Goal: Task Accomplishment & Management: Manage account settings

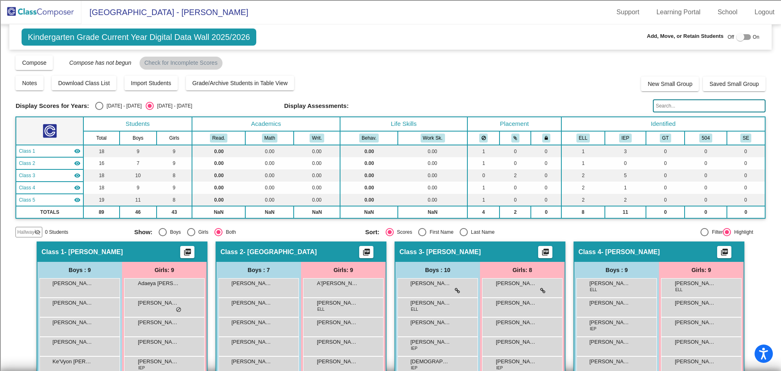
scroll to position [163, 0]
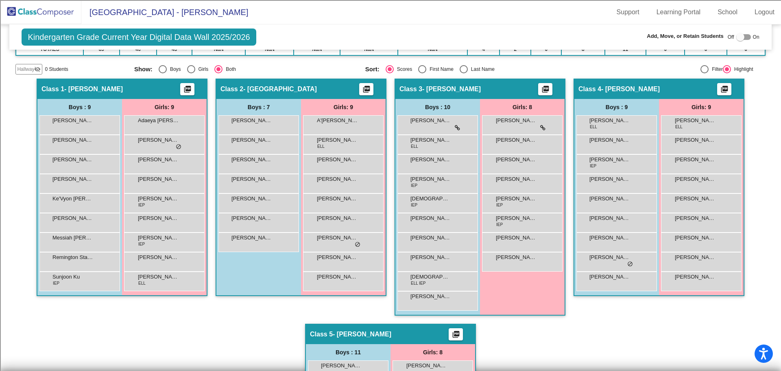
click at [34, 7] on img at bounding box center [40, 12] width 81 height 24
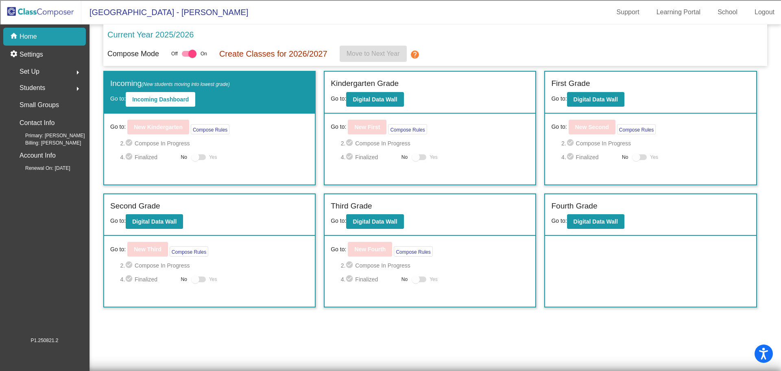
click at [599, 92] on div "First Grade" at bounding box center [650, 85] width 199 height 14
click at [600, 94] on button "Digital Data Wall" at bounding box center [595, 99] width 57 height 15
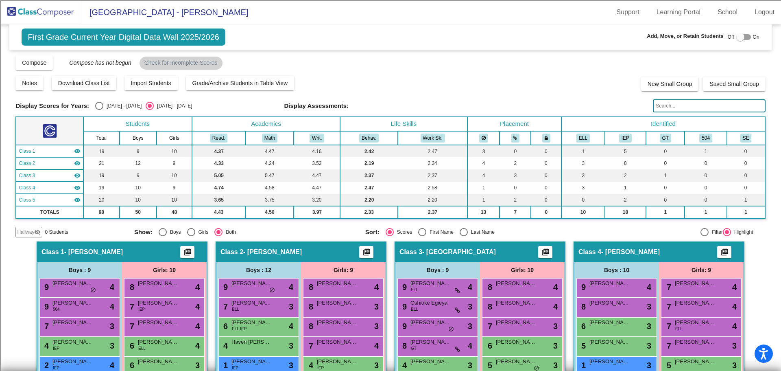
click at [57, 7] on img at bounding box center [40, 12] width 81 height 24
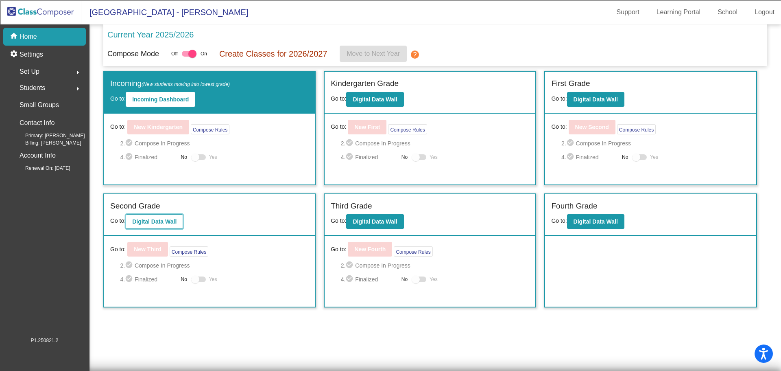
click at [153, 218] on b "Digital Data Wall" at bounding box center [154, 221] width 44 height 7
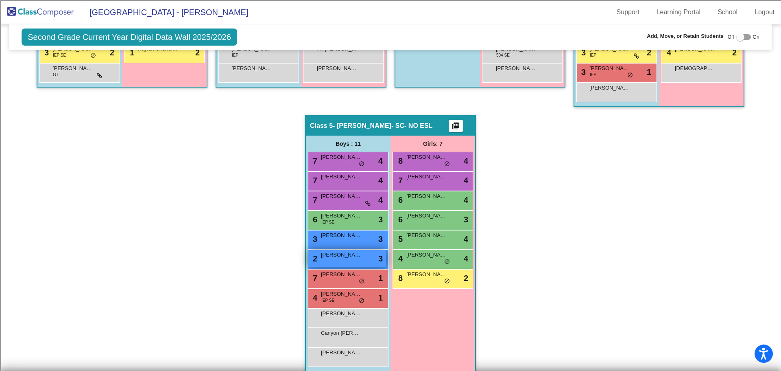
scroll to position [380, 0]
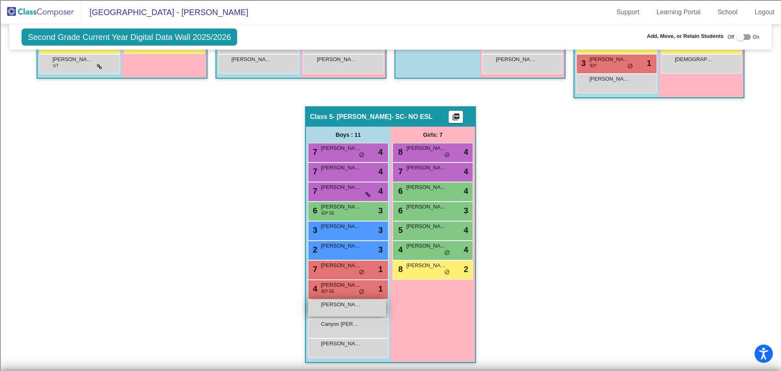
click at [338, 312] on div "[PERSON_NAME] [PERSON_NAME] lock do_not_disturb_alt" at bounding box center [347, 308] width 78 height 17
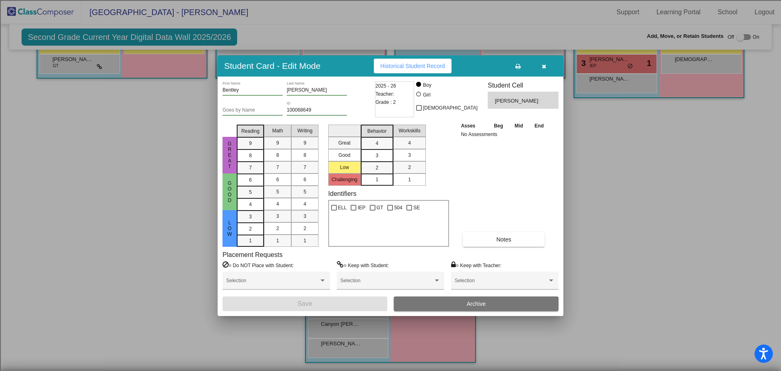
click at [426, 308] on button "Archive" at bounding box center [476, 303] width 165 height 15
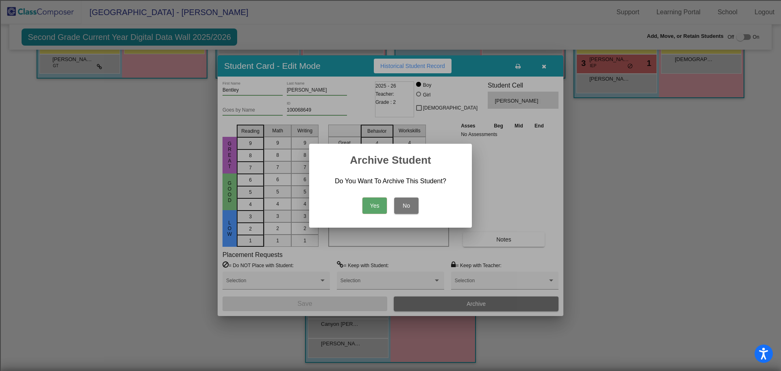
click at [370, 209] on button "Yes" at bounding box center [375, 205] width 24 height 16
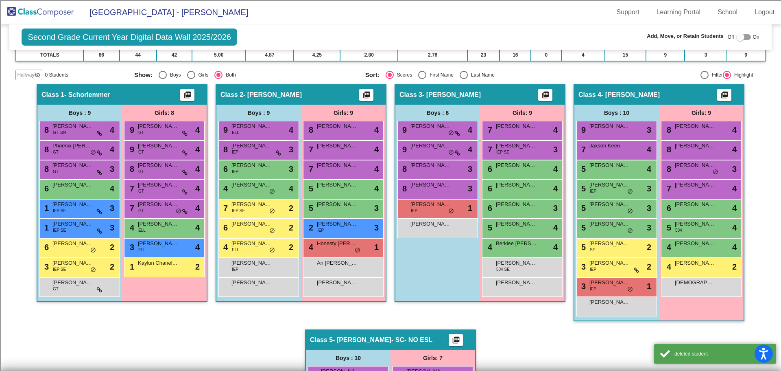
scroll to position [0, 0]
